Goal: Check status: Check status

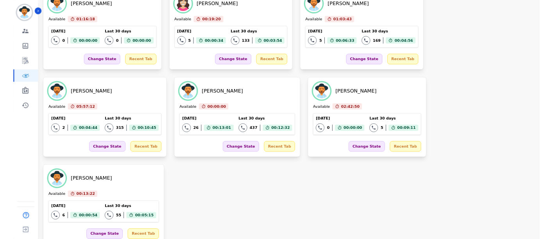
scroll to position [768, 0]
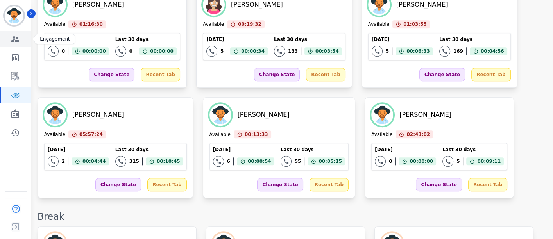
click at [19, 41] on icon "Sidebar" at bounding box center [15, 38] width 9 height 9
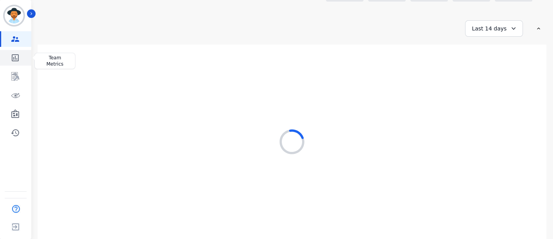
click at [16, 56] on icon "Sidebar" at bounding box center [15, 57] width 9 height 9
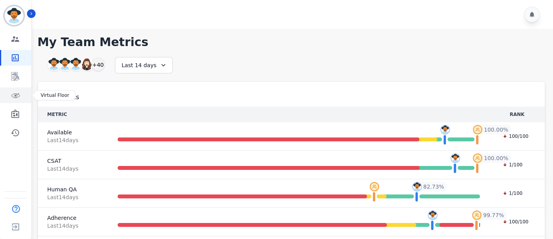
click at [11, 98] on icon "Sidebar" at bounding box center [15, 95] width 9 height 9
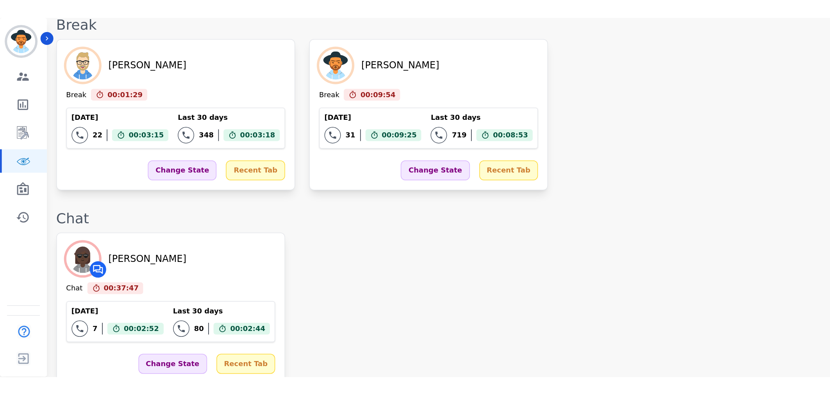
scroll to position [1188, 0]
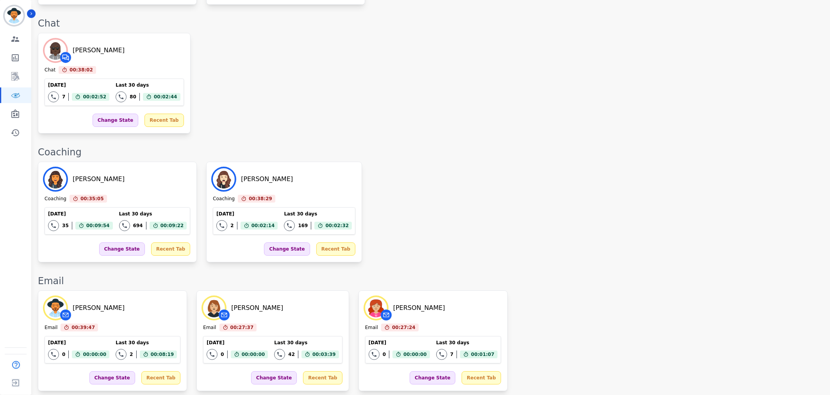
click at [513, 162] on div "[PERSON_NAME] Coaching 00:35:05 Current State: Coaching [DATE] 35 Total interac…" at bounding box center [430, 212] width 784 height 101
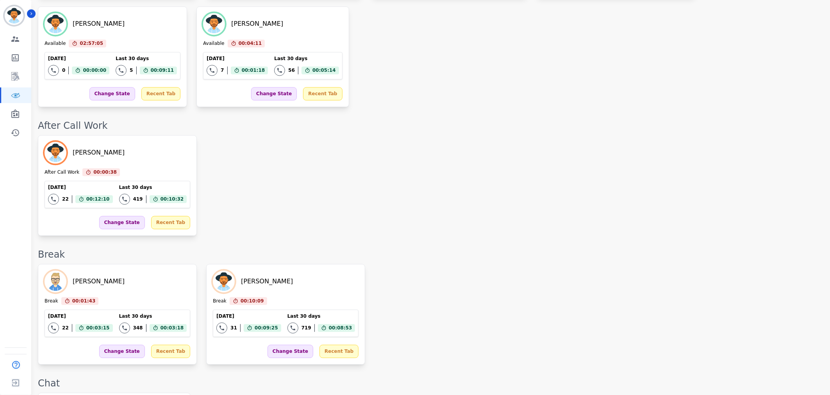
scroll to position [754, 0]
